Goal: Transaction & Acquisition: Purchase product/service

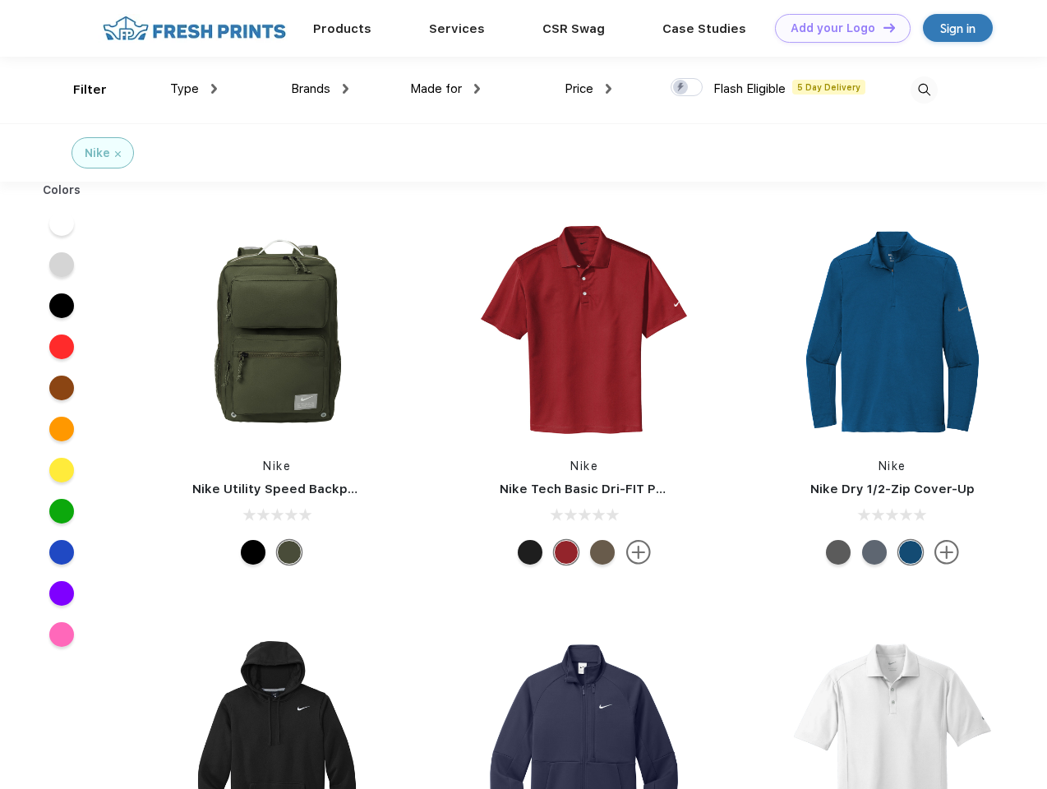
click at [836, 28] on link "Add your Logo Design Tool" at bounding box center [843, 28] width 136 height 29
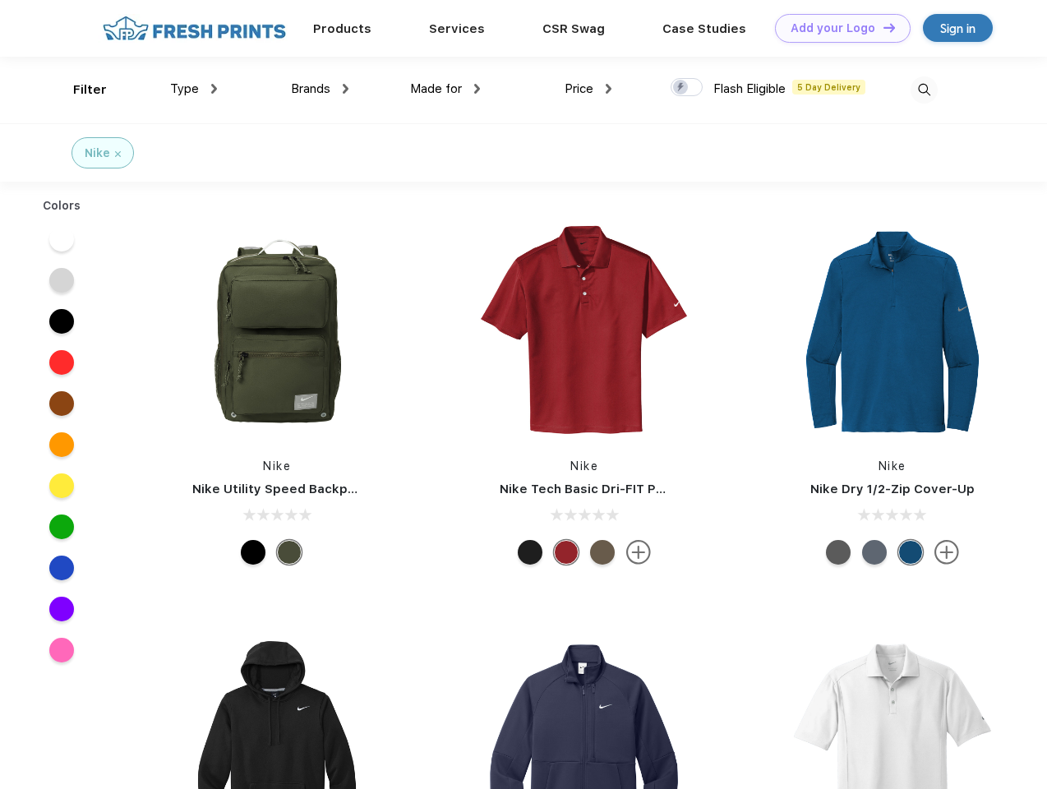
click at [0, 0] on div "Design Tool" at bounding box center [0, 0] width 0 height 0
click at [882, 27] on link "Add your Logo Design Tool" at bounding box center [843, 28] width 136 height 29
click at [79, 90] on div "Filter" at bounding box center [90, 90] width 34 height 19
click at [194, 89] on span "Type" at bounding box center [184, 88] width 29 height 15
click at [320, 89] on span "Brands" at bounding box center [310, 88] width 39 height 15
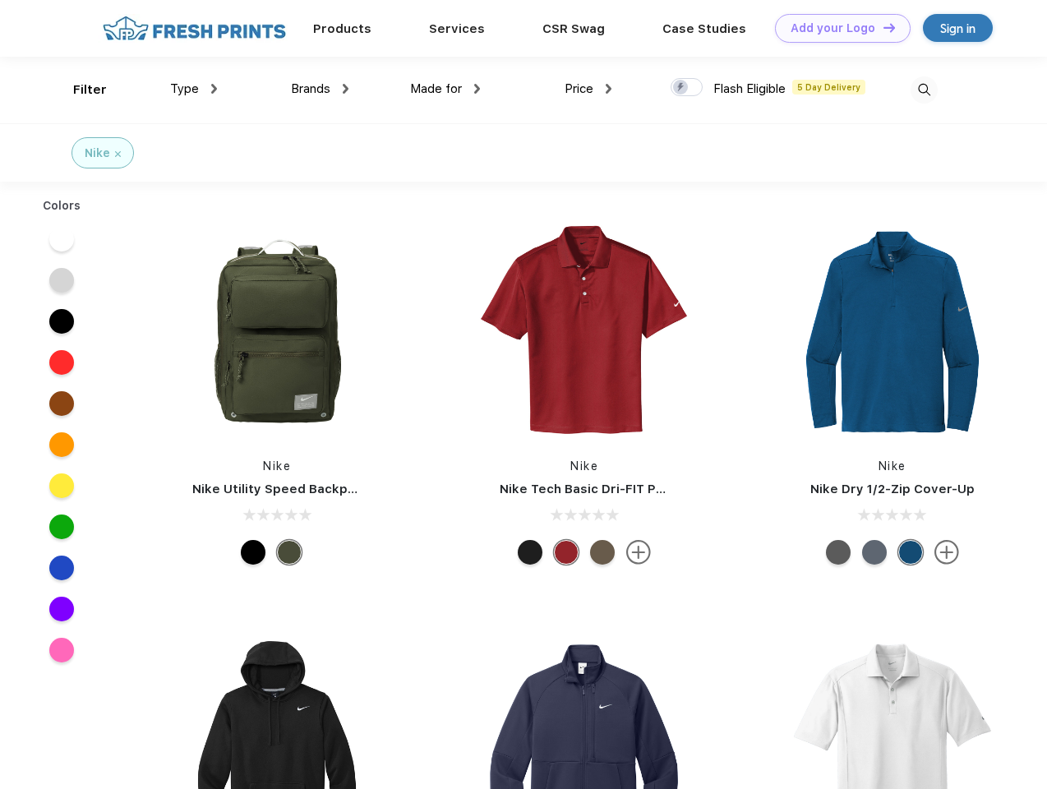
click at [445, 89] on span "Made for" at bounding box center [436, 88] width 52 height 15
click at [588, 89] on span "Price" at bounding box center [578, 88] width 29 height 15
click at [687, 88] on div at bounding box center [686, 87] width 32 height 18
click at [681, 88] on input "checkbox" at bounding box center [675, 82] width 11 height 11
click at [923, 90] on img at bounding box center [923, 89] width 27 height 27
